Goal: Task Accomplishment & Management: Use online tool/utility

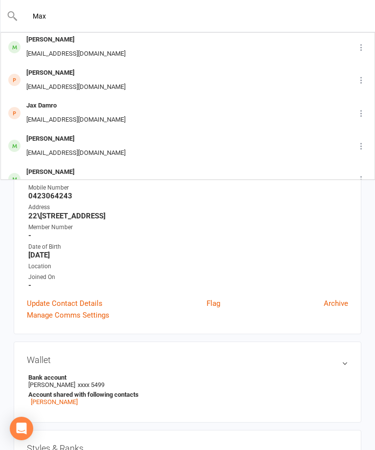
scroll to position [167, 0]
type input "Max"
click at [142, 77] on div "Max Khlystov Amorulez@yahoo.com" at bounding box center [169, 80] width 336 height 32
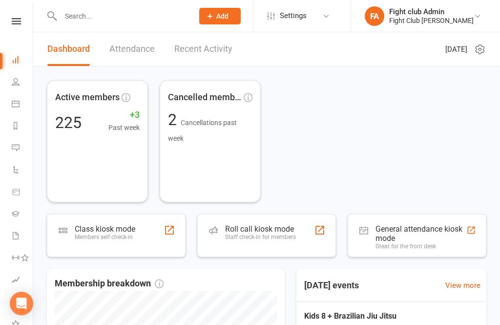
click at [291, 216] on div "Roll call kiosk mode Staff check-in for members" at bounding box center [266, 235] width 139 height 43
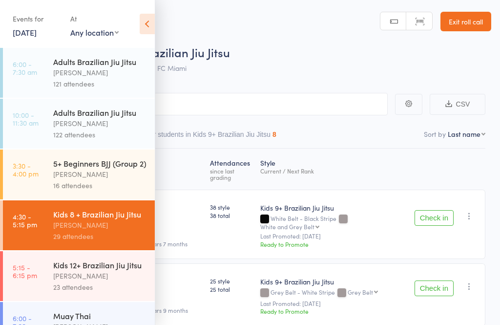
click at [118, 180] on div "[PERSON_NAME]" at bounding box center [99, 173] width 93 height 11
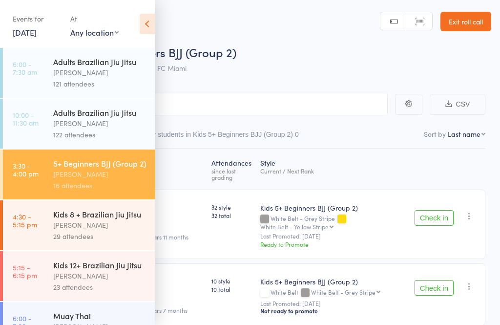
click at [145, 31] on icon at bounding box center [147, 24] width 15 height 21
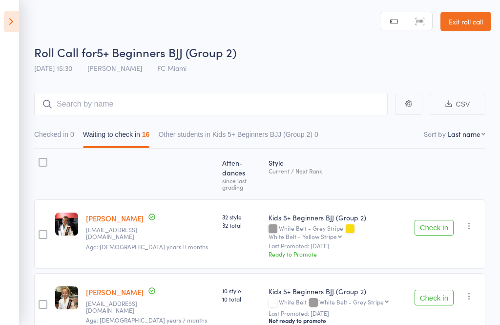
click at [432, 220] on button "Check in" at bounding box center [434, 228] width 39 height 16
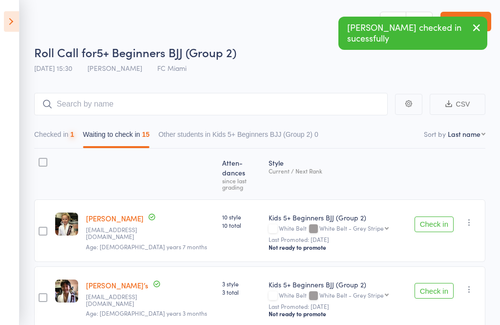
click at [433, 216] on button "Check in" at bounding box center [434, 224] width 39 height 16
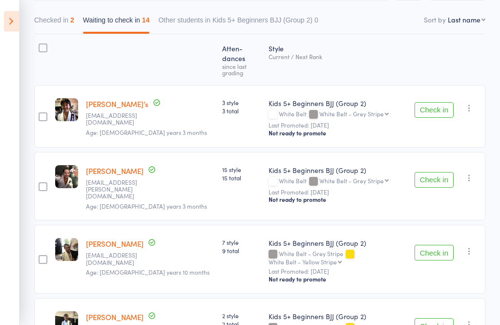
scroll to position [114, 0]
click at [441, 245] on button "Check in" at bounding box center [434, 253] width 39 height 16
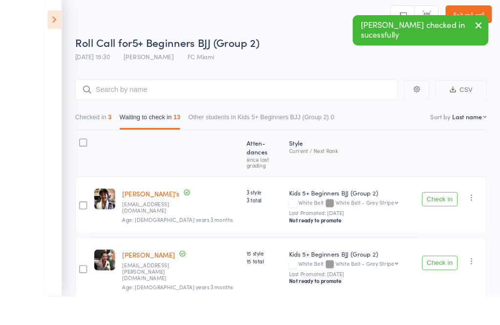
scroll to position [119, 0]
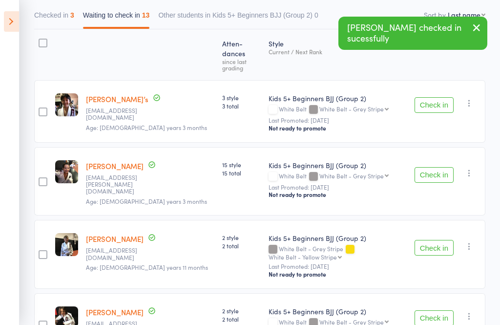
click at [441, 240] on button "Check in" at bounding box center [434, 248] width 39 height 16
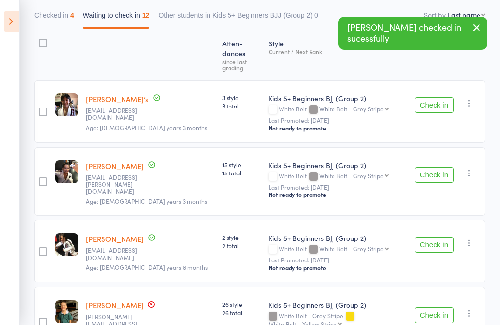
click at [438, 237] on button "Check in" at bounding box center [434, 245] width 39 height 16
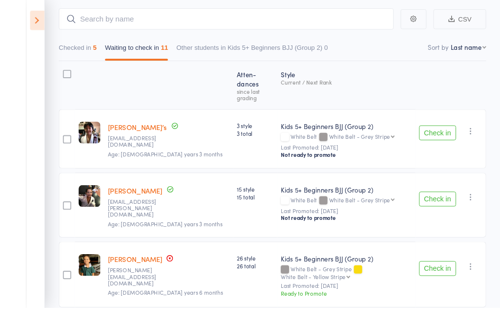
scroll to position [196, 0]
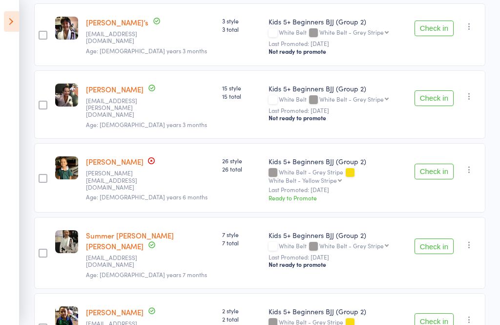
click at [444, 238] on button "Check in" at bounding box center [434, 246] width 39 height 16
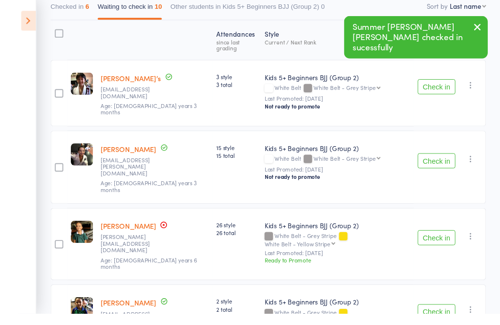
scroll to position [190, 0]
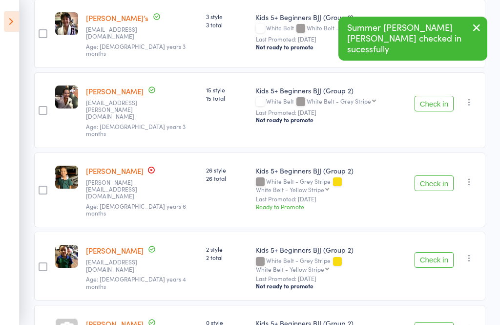
click at [440, 252] on button "Check in" at bounding box center [434, 260] width 39 height 16
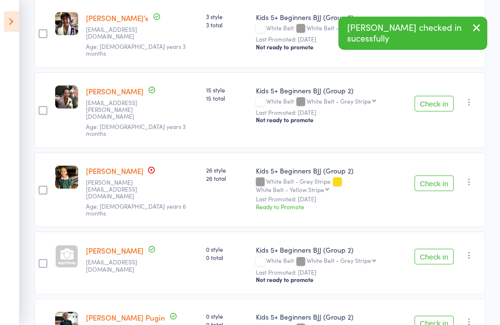
click at [442, 249] on button "Check in" at bounding box center [434, 257] width 39 height 16
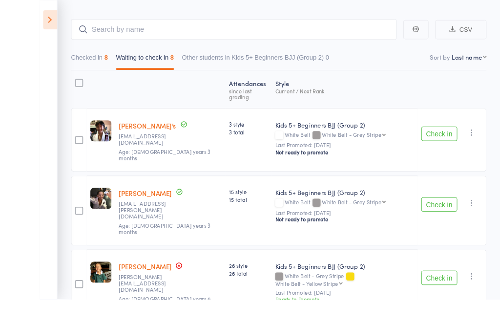
scroll to position [206, 0]
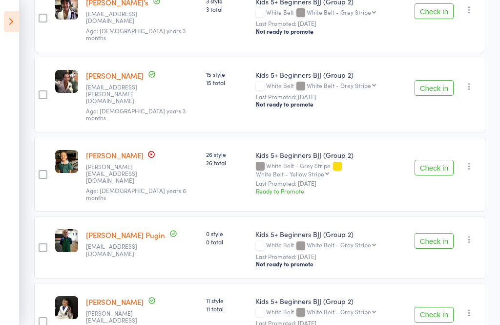
click at [440, 233] on button "Check in" at bounding box center [434, 241] width 39 height 16
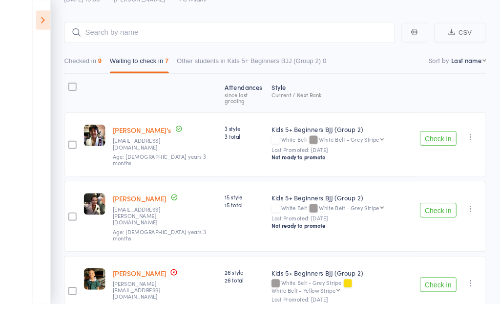
scroll to position [203, 0]
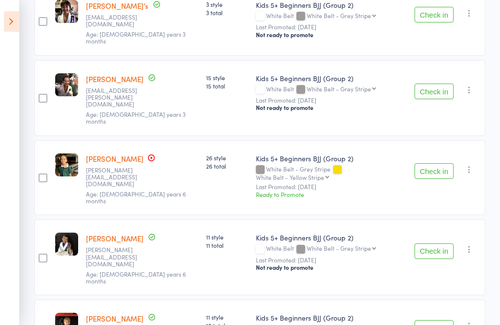
click at [436, 243] on button "Check in" at bounding box center [434, 251] width 39 height 16
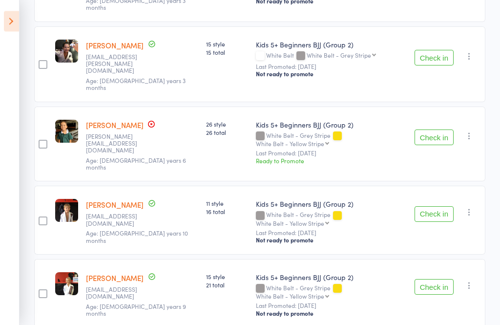
scroll to position [241, 0]
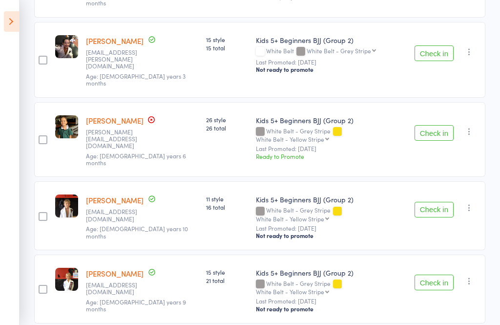
click at [443, 202] on button "Check in" at bounding box center [434, 210] width 39 height 16
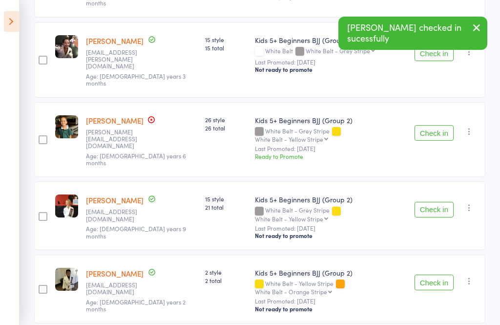
scroll to position [203, 0]
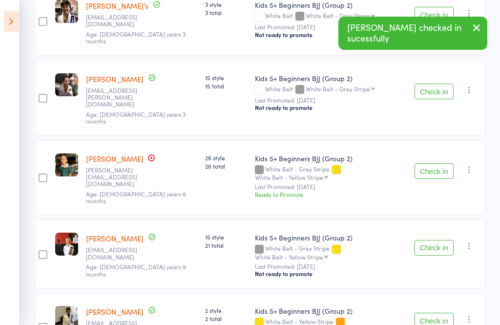
click at [432, 240] on button "Check in" at bounding box center [434, 248] width 39 height 16
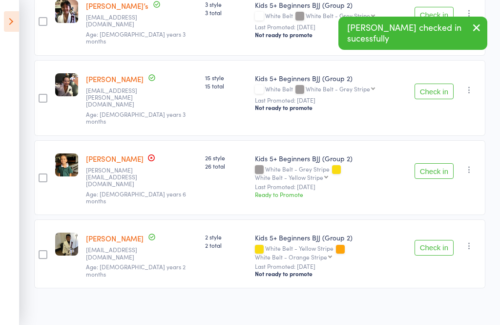
scroll to position [136, 0]
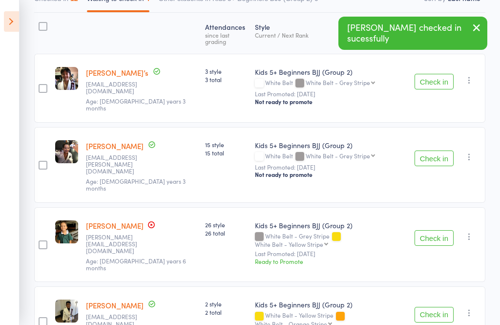
click at [439, 307] on button "Check in" at bounding box center [434, 315] width 39 height 16
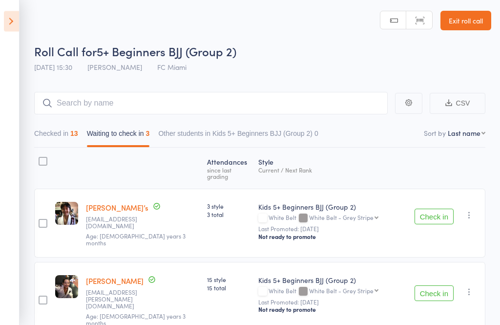
scroll to position [0, 0]
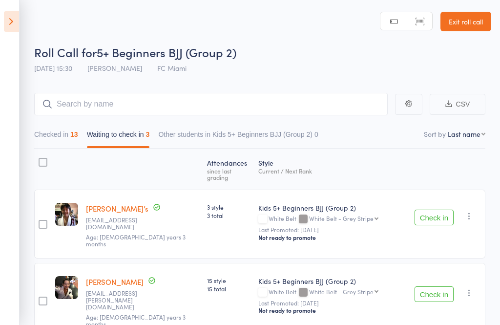
click at [17, 21] on icon at bounding box center [11, 21] width 15 height 21
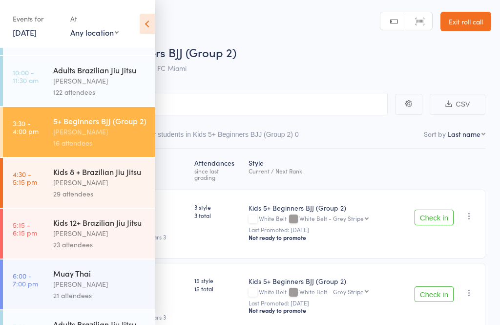
scroll to position [47, 0]
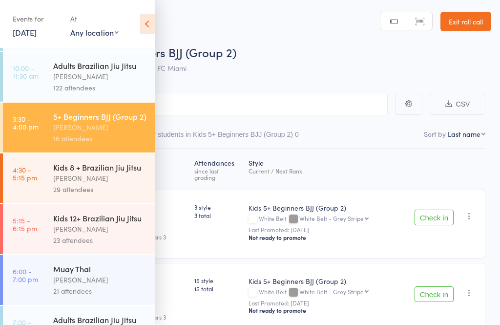
click at [47, 202] on link "4:30 - 5:15 pm Kids 8 + Brazilian Jiu Jitsu daniel Eulalio 29 attendees" at bounding box center [79, 178] width 152 height 50
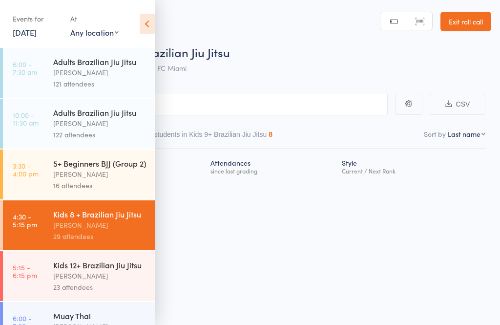
click at [150, 23] on icon at bounding box center [147, 24] width 15 height 21
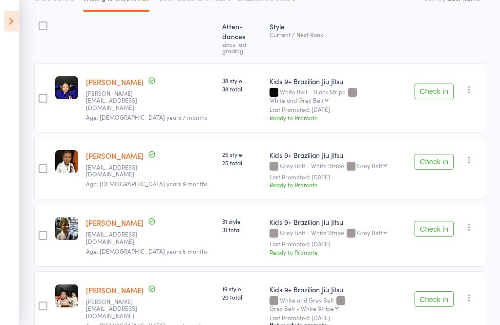
scroll to position [141, 0]
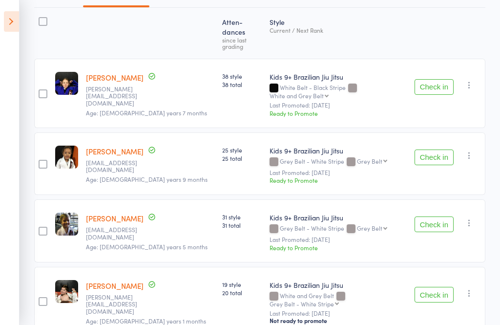
click at [440, 149] on button "Check in" at bounding box center [434, 157] width 39 height 16
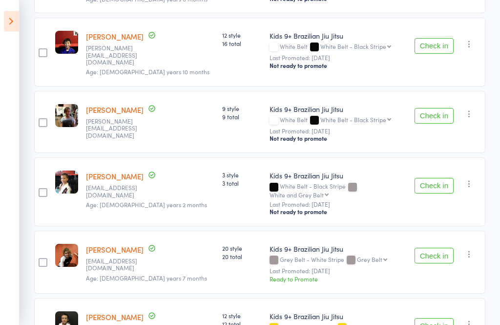
click at [443, 248] on button "Check in" at bounding box center [434, 256] width 39 height 16
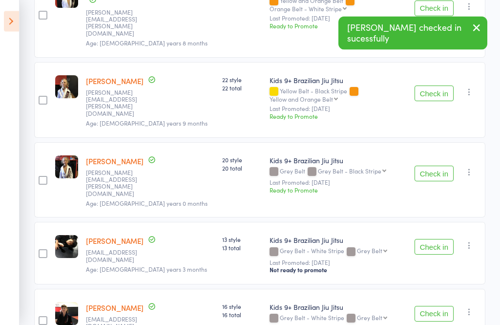
scroll to position [1006, 0]
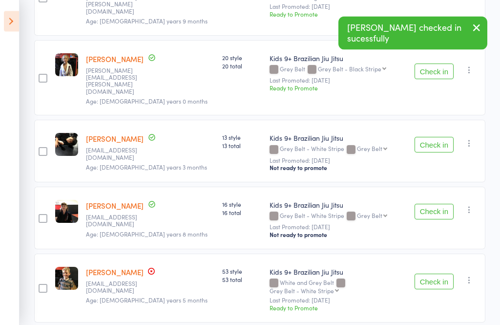
scroll to position [1084, 0]
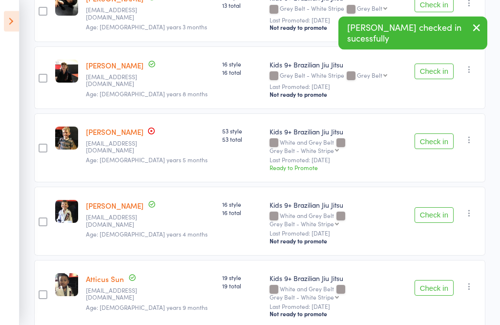
scroll to position [1224, 0]
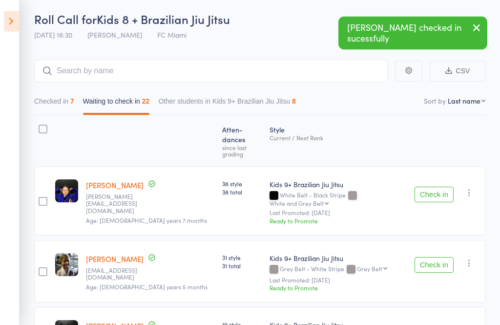
scroll to position [0, 0]
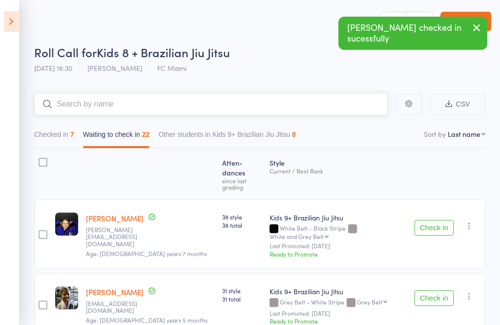
click at [307, 105] on input "search" at bounding box center [211, 104] width 354 height 22
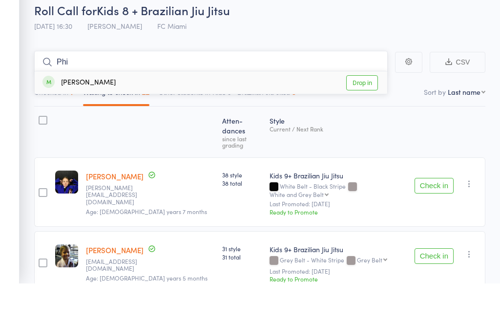
type input "Phi"
click at [364, 117] on link "Drop in" at bounding box center [362, 124] width 32 height 15
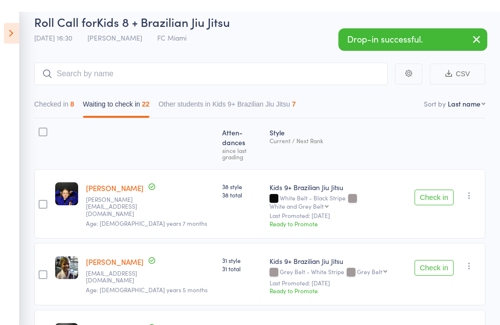
scroll to position [30, 0]
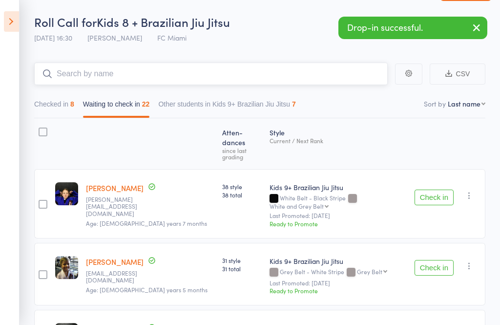
click at [77, 70] on input "search" at bounding box center [211, 74] width 354 height 22
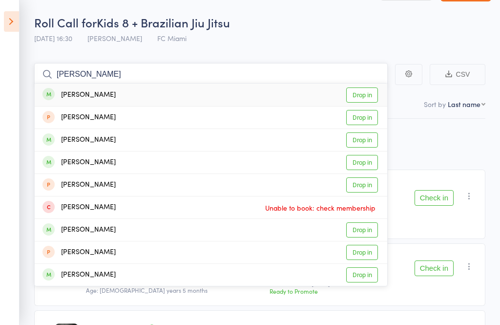
type input "John"
click at [356, 91] on link "Drop in" at bounding box center [362, 94] width 32 height 15
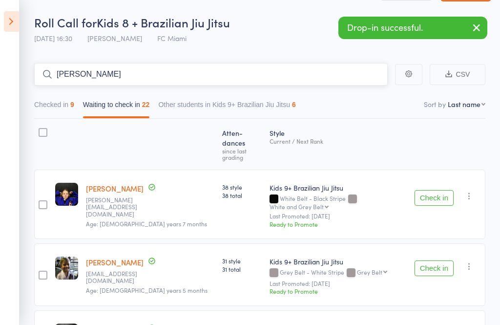
type input "charles"
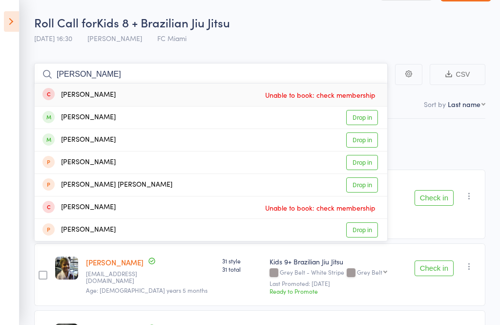
click at [421, 100] on nav "Checked in 9 Waiting to check in 22 Other students in Kids 9+ Brazilian Jiu Jit…" at bounding box center [260, 107] width 460 height 22
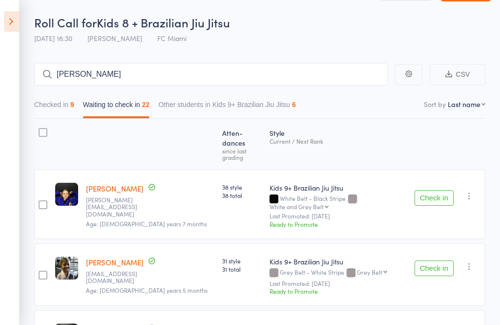
scroll to position [30, 0]
